Goal: Task Accomplishment & Management: Use online tool/utility

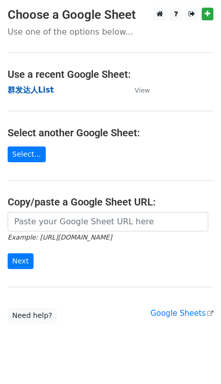
click at [36, 87] on strong "群发达人List" at bounding box center [31, 89] width 46 height 9
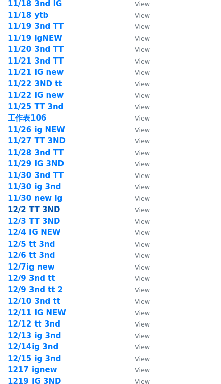
scroll to position [1321, 0]
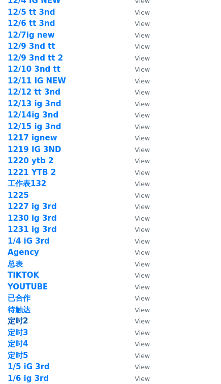
click at [22, 322] on strong "定时2" at bounding box center [18, 320] width 20 height 9
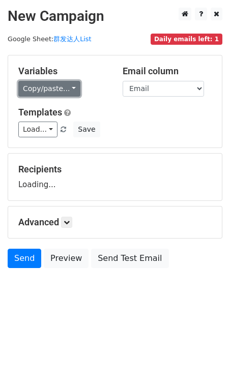
click at [62, 90] on link "Copy/paste..." at bounding box center [49, 89] width 62 height 16
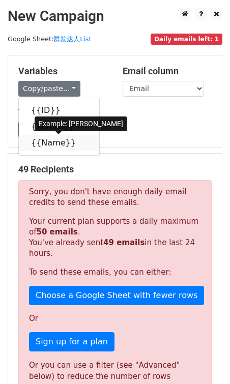
click at [58, 146] on link "{{Name}}" at bounding box center [59, 143] width 80 height 16
